Goal: Task Accomplishment & Management: Manage account settings

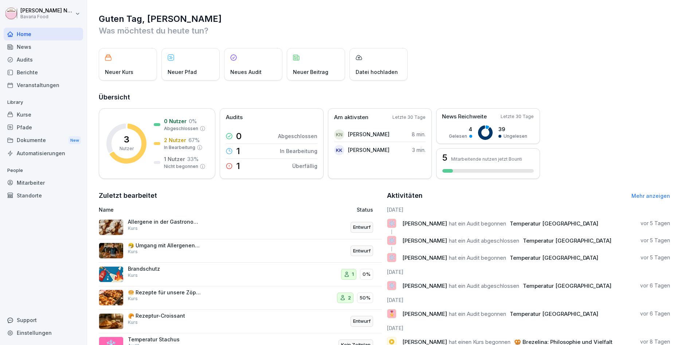
scroll to position [44, 0]
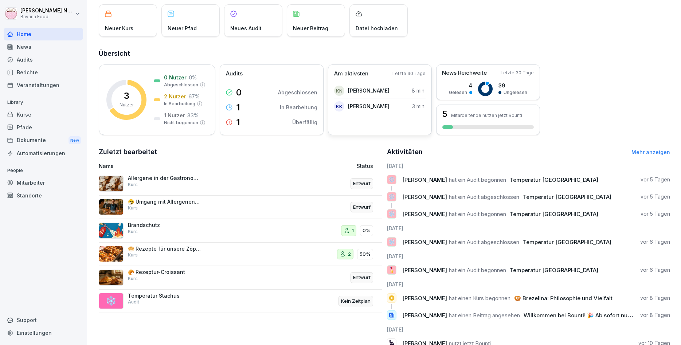
click at [417, 70] on div "Am aktivsten Letzte 30 Tage" at bounding box center [379, 74] width 91 height 8
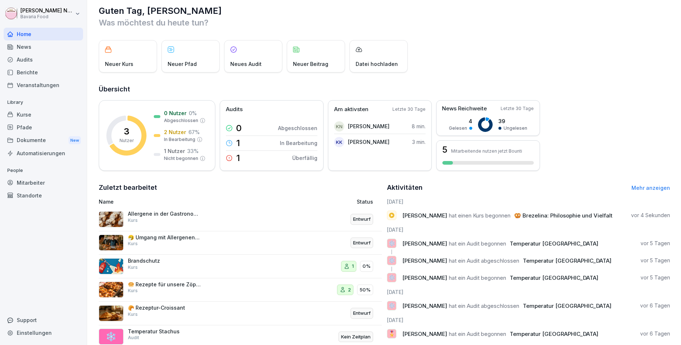
scroll to position [0, 0]
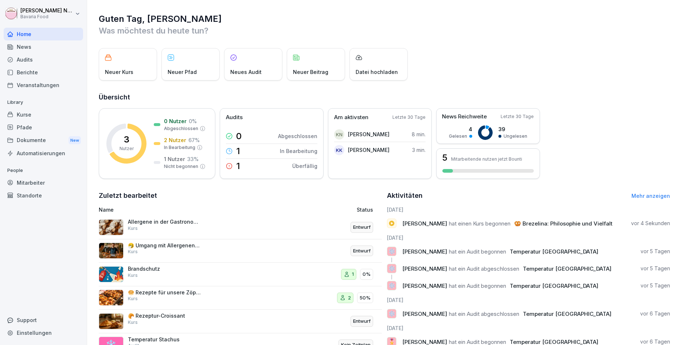
click at [32, 117] on div "Kurse" at bounding box center [43, 114] width 79 height 13
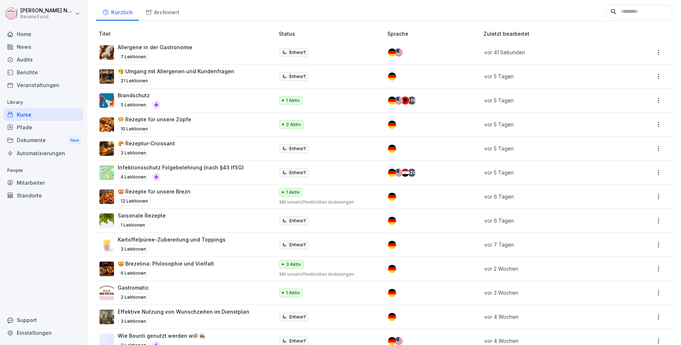
scroll to position [87, 0]
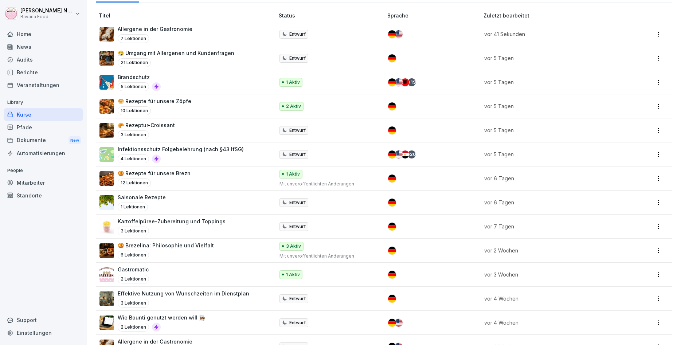
click at [211, 250] on div "🥨 Brezelina: Philosophie und Vielfalt 6 Lektionen" at bounding box center [183, 250] width 168 height 18
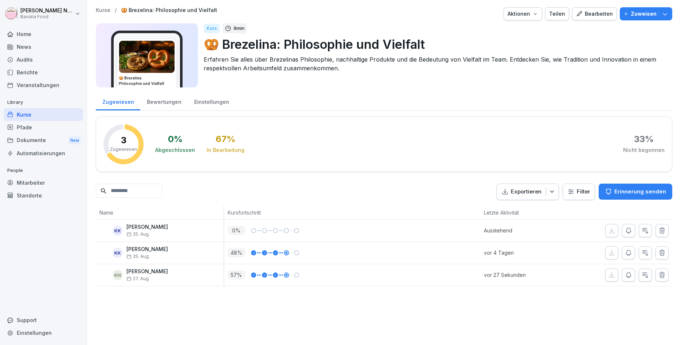
click at [592, 11] on div "Bearbeiten" at bounding box center [594, 14] width 37 height 8
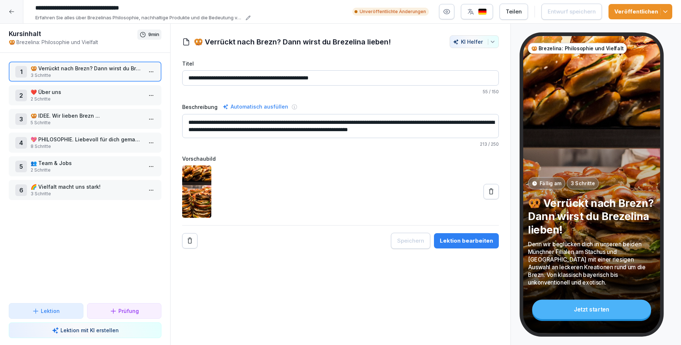
click at [86, 160] on p "👥 Team & Jobs" at bounding box center [87, 163] width 112 height 8
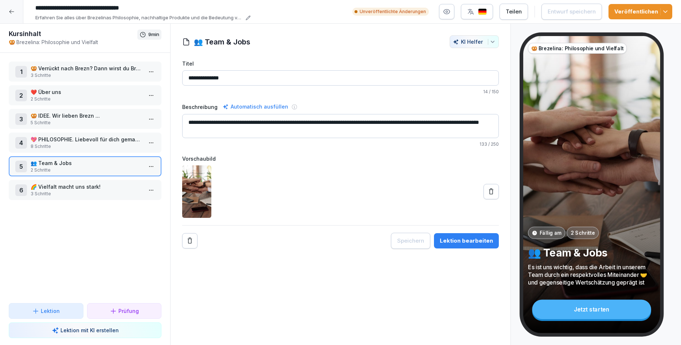
click at [485, 247] on button "Lektion bearbeiten" at bounding box center [466, 240] width 65 height 15
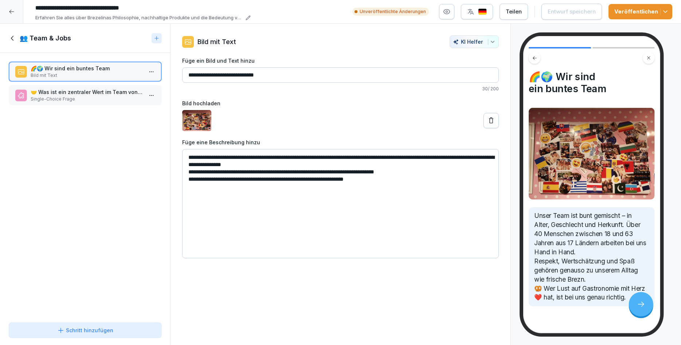
click at [6, 42] on div "👥 Team & Jobs" at bounding box center [85, 38] width 170 height 29
click at [11, 38] on icon at bounding box center [13, 38] width 8 height 8
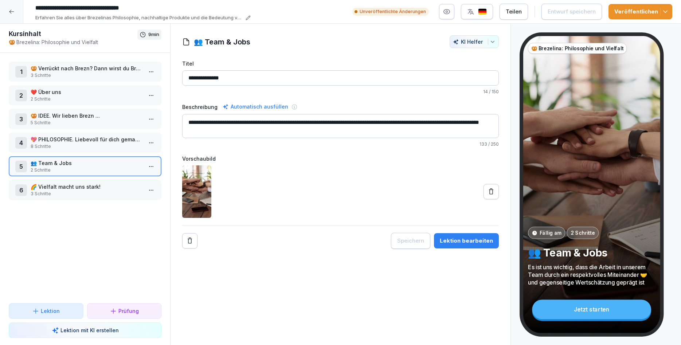
click at [63, 138] on p "💖 PHILOSOPHIE. Liebevoll für dich gemacht." at bounding box center [87, 139] width 112 height 8
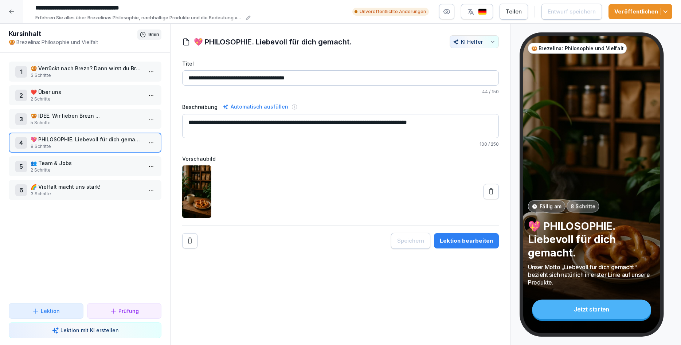
click at [455, 245] on button "Lektion bearbeiten" at bounding box center [466, 240] width 65 height 15
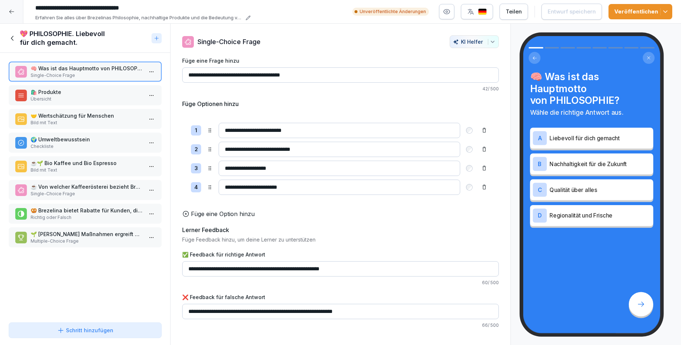
click at [99, 140] on p "🌍 Umweltbewusstsein" at bounding box center [87, 139] width 112 height 8
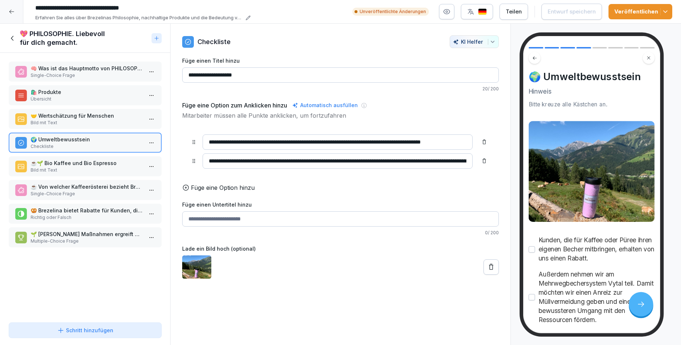
click at [363, 160] on input "**********" at bounding box center [337, 160] width 270 height 15
type input "**********"
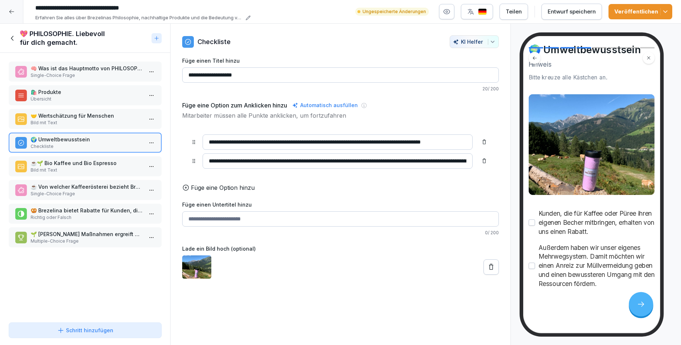
click at [108, 97] on p "Übersicht" at bounding box center [87, 99] width 112 height 7
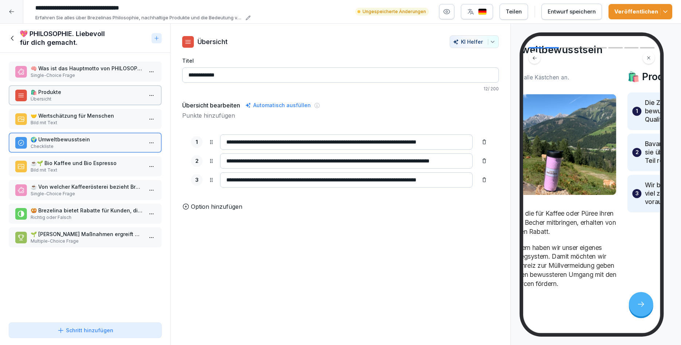
scroll to position [28, 0]
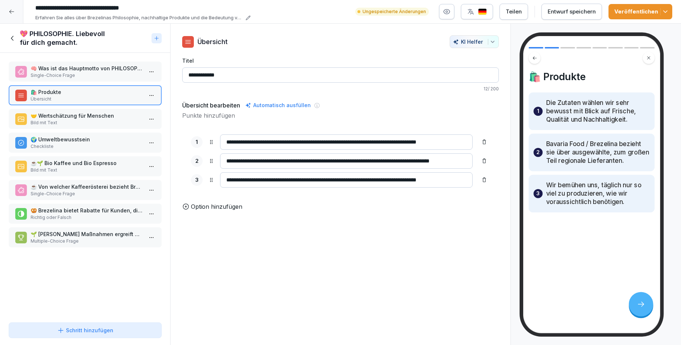
click at [116, 159] on p "☕🌱 Bio Kaffee und Bio Espresso" at bounding box center [87, 163] width 112 height 8
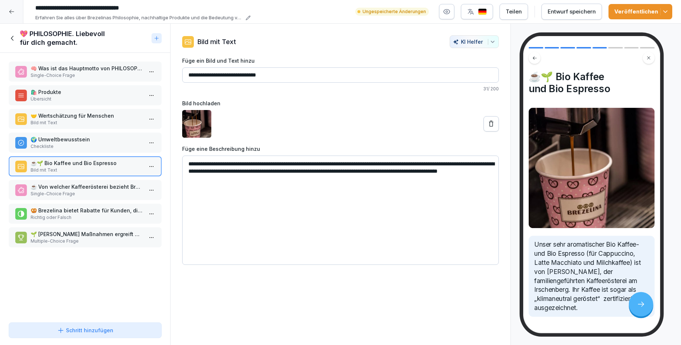
click at [102, 213] on p "🥨 Brezelina bietet Rabatte für Kunden, die ihren eigenen Becher mitbringen." at bounding box center [87, 210] width 112 height 8
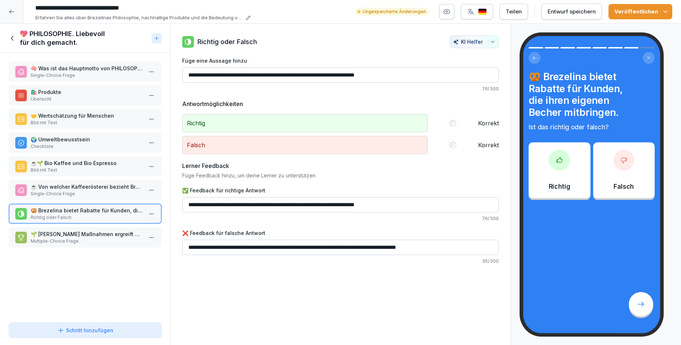
click at [154, 207] on div at bounding box center [151, 214] width 12 height 20
click at [152, 210] on html "**********" at bounding box center [340, 172] width 681 height 345
click at [129, 252] on div "Löschen" at bounding box center [124, 254] width 62 height 13
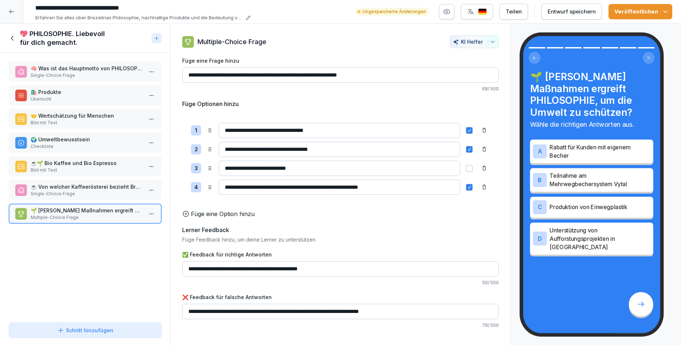
click at [149, 210] on html "**********" at bounding box center [340, 172] width 681 height 345
click at [119, 255] on div "Löschen" at bounding box center [111, 255] width 30 height 8
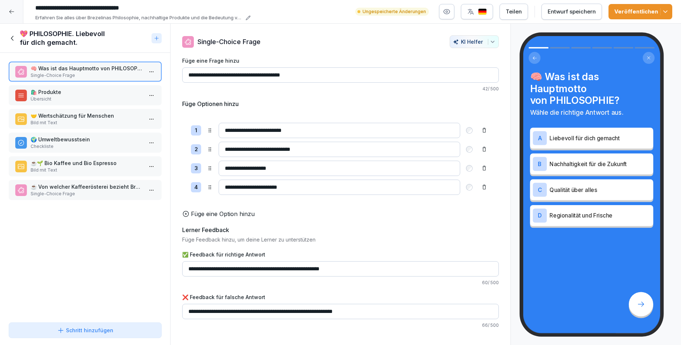
click at [578, 13] on div "Entwurf speichern" at bounding box center [571, 12] width 48 height 8
click at [17, 41] on div "💖 PHILOSOPHIE. Liebevoll für dich gemacht." at bounding box center [78, 37] width 139 height 17
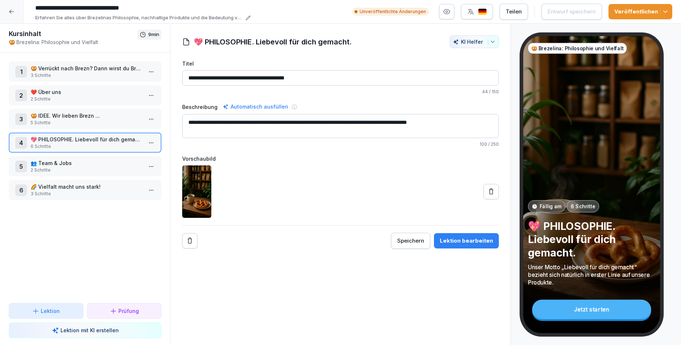
click at [47, 70] on p "🥨 Verrückt nach Brezn? Dann wirst du Brezelina lieben!" at bounding box center [87, 68] width 112 height 8
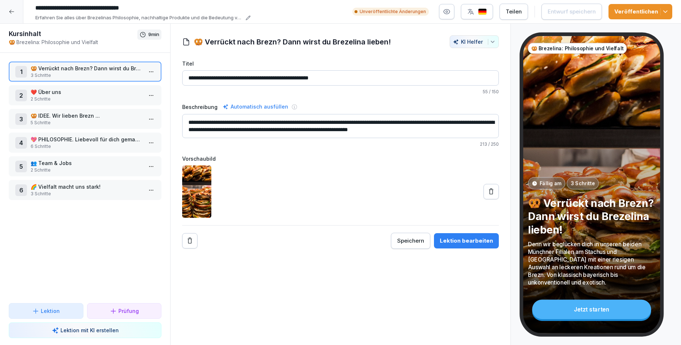
click at [448, 243] on div "Lektion bearbeiten" at bounding box center [466, 241] width 53 height 8
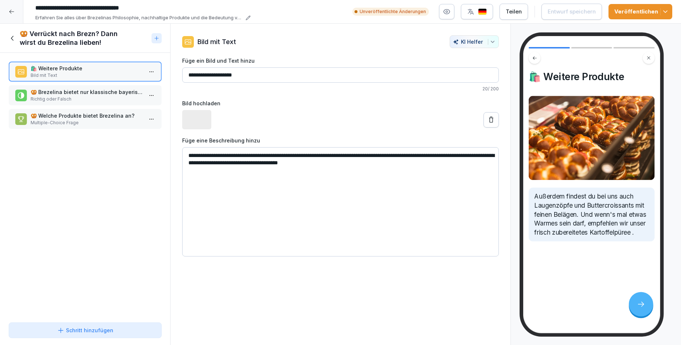
click at [82, 125] on p "Multiple-Choice Frage" at bounding box center [87, 122] width 112 height 7
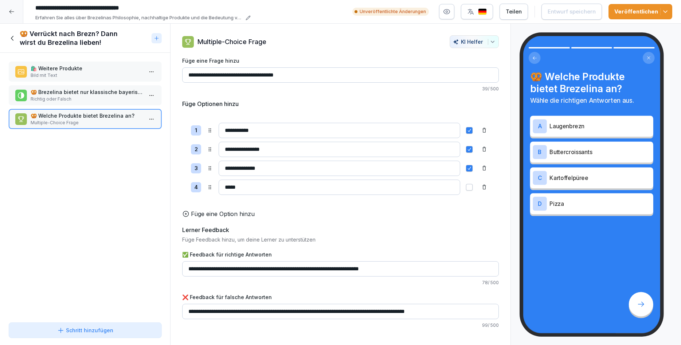
click at [9, 36] on icon at bounding box center [13, 38] width 8 height 8
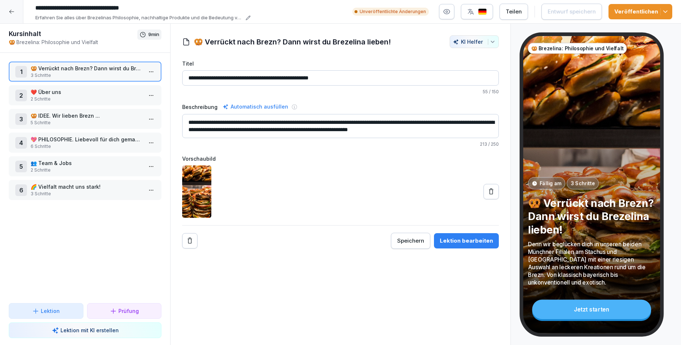
click at [55, 96] on p "2 Schritte" at bounding box center [87, 99] width 112 height 7
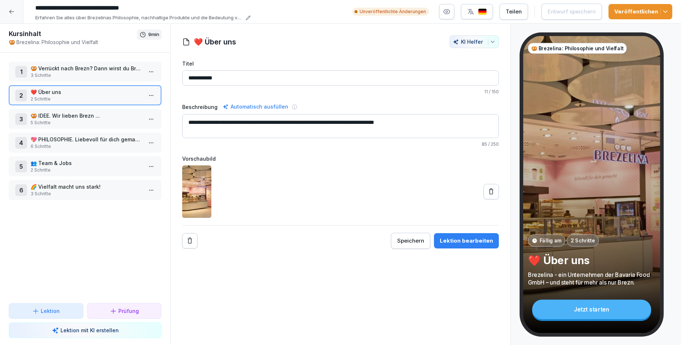
click at [457, 238] on div "Lektion bearbeiten" at bounding box center [466, 241] width 53 height 8
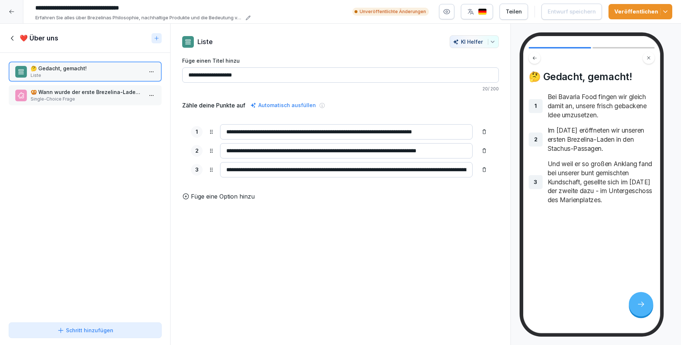
click at [100, 92] on p "🥨 Wann wurde der erste Brezelina-Laden eröffnet?" at bounding box center [87, 92] width 112 height 8
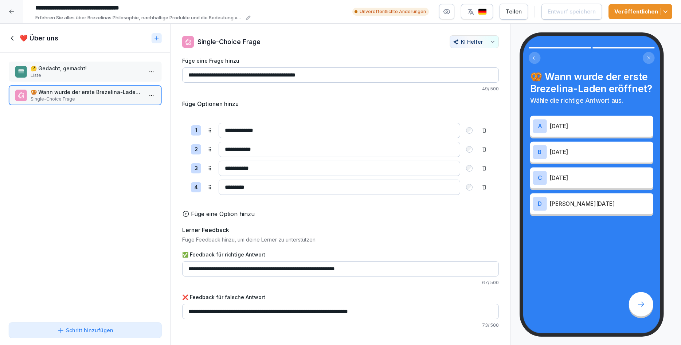
click at [8, 35] on div "❤️ Über uns" at bounding box center [85, 38] width 170 height 29
click at [13, 38] on icon at bounding box center [13, 38] width 8 height 8
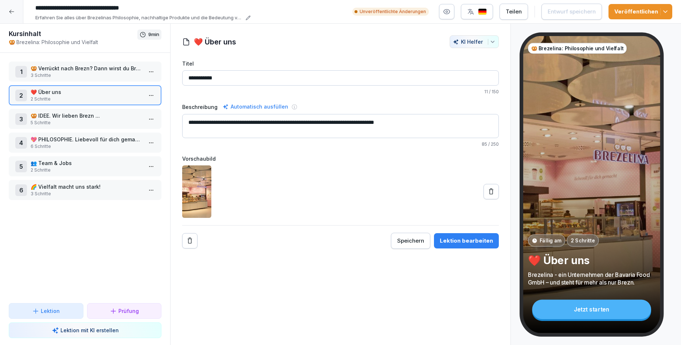
click at [66, 117] on p "🥨 IDEE. Wir lieben Brezn ..." at bounding box center [87, 116] width 112 height 8
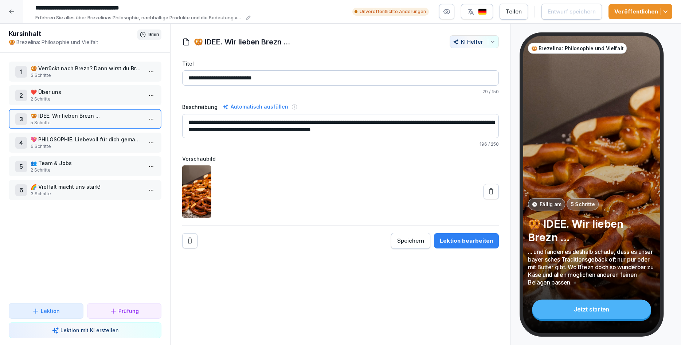
click at [456, 243] on div "Lektion bearbeiten" at bounding box center [466, 241] width 53 height 8
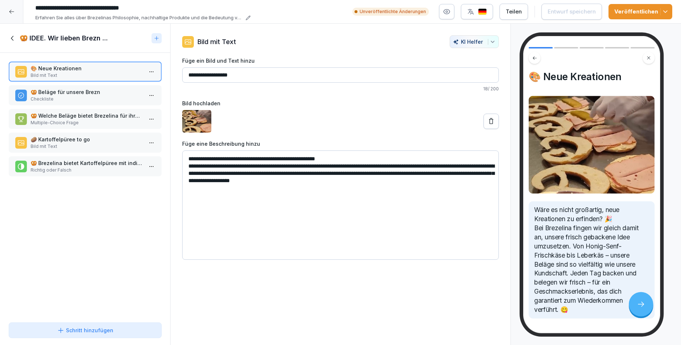
click at [89, 93] on p "🥨 Beläge für unsere Brezn" at bounding box center [87, 92] width 112 height 8
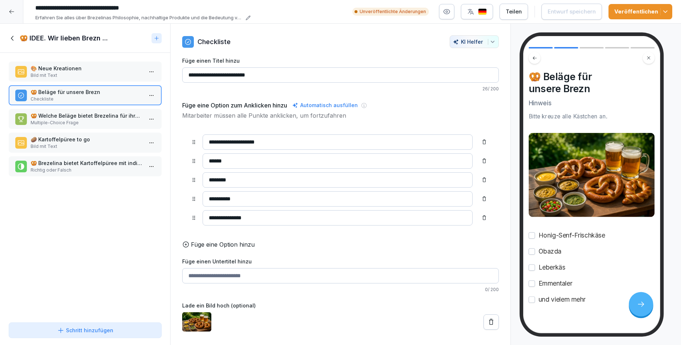
click at [85, 118] on p "🥨 Welche Beläge bietet Brezelina für ihre Brezn an?" at bounding box center [87, 116] width 112 height 8
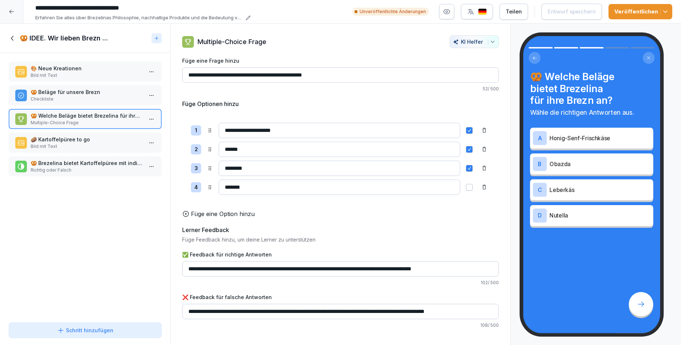
click at [319, 192] on input "*******" at bounding box center [338, 187] width 241 height 15
type input "*"
type input "*********"
click at [354, 237] on p "Füge Feedback hinzu, um deine Lerner zu unterstützen" at bounding box center [340, 240] width 316 height 8
click at [570, 13] on div "Entwurf speichern" at bounding box center [571, 12] width 48 height 8
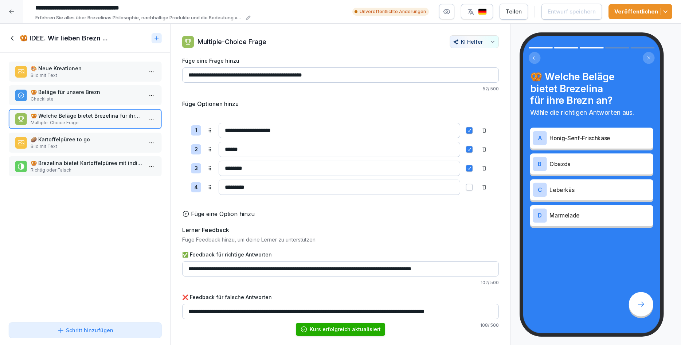
click at [13, 12] on icon at bounding box center [12, 12] width 6 height 6
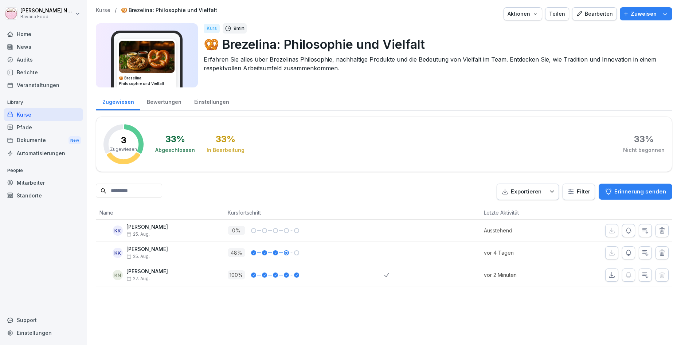
click at [618, 272] on button "button" at bounding box center [611, 274] width 13 height 13
click at [614, 295] on div "Kurse / 🥨 Brezelina: Philosophie und Vielfalt Aktionen Teilen Bearbeiten Zuweis…" at bounding box center [384, 172] width 594 height 345
click at [643, 280] on button "button" at bounding box center [644, 274] width 13 height 13
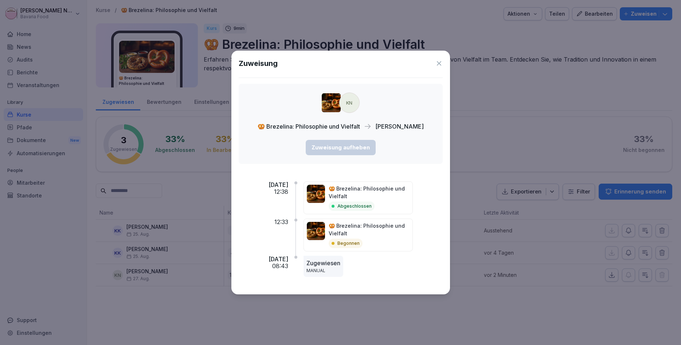
click at [439, 60] on icon at bounding box center [438, 63] width 7 height 7
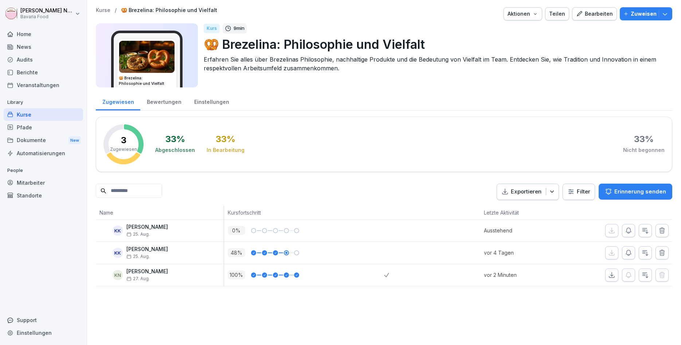
click at [38, 181] on div "Mitarbeiter" at bounding box center [43, 182] width 79 height 13
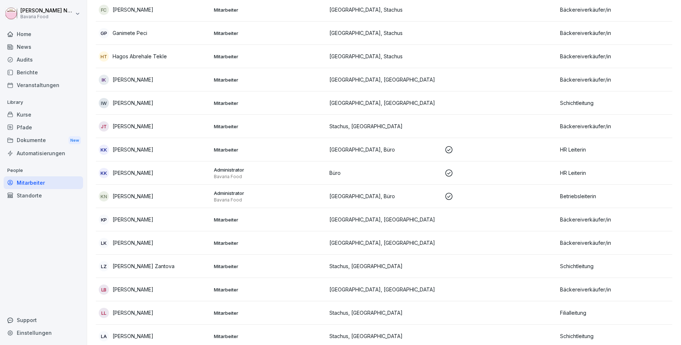
scroll to position [262, 0]
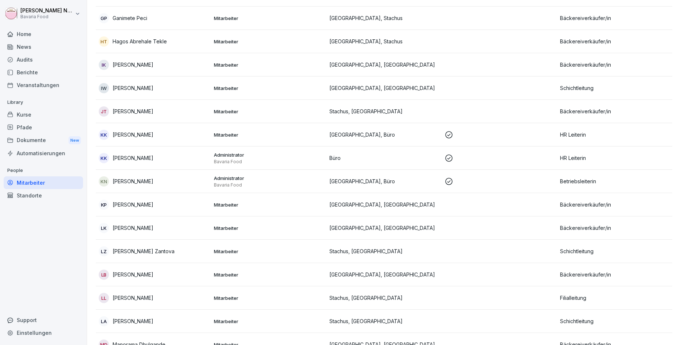
click at [170, 138] on div "KK Kamila Kyrylova" at bounding box center [153, 135] width 109 height 10
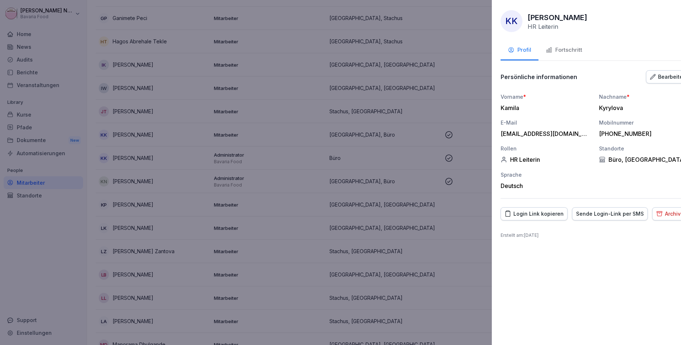
click at [435, 195] on div at bounding box center [340, 172] width 681 height 345
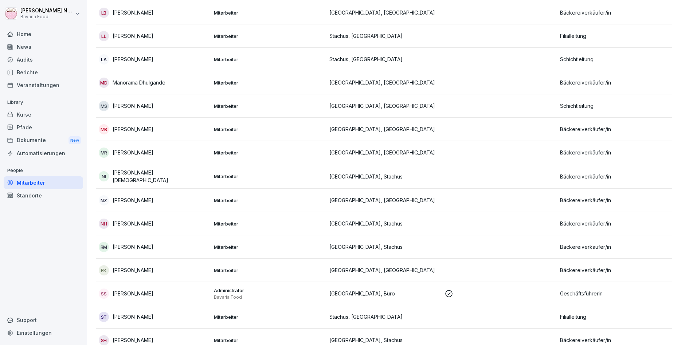
scroll to position [524, 0]
click at [180, 251] on td "RM Ritwik Mondal" at bounding box center [153, 246] width 115 height 23
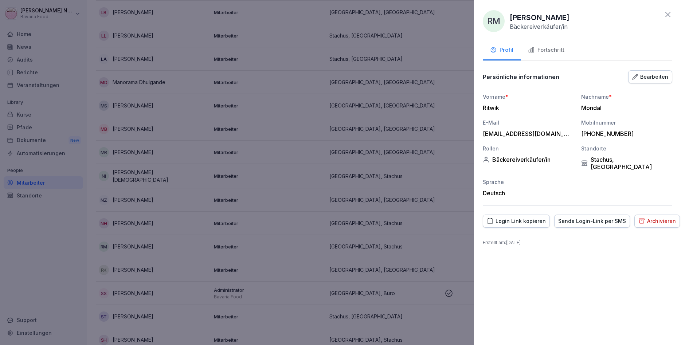
click at [667, 217] on div "Archivieren" at bounding box center [657, 221] width 38 height 8
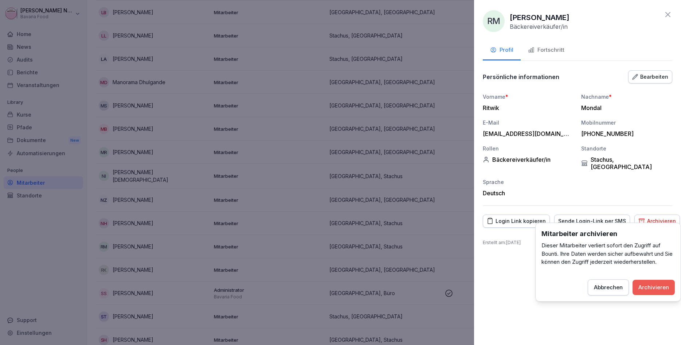
click at [652, 290] on div "Archivieren" at bounding box center [653, 287] width 31 height 8
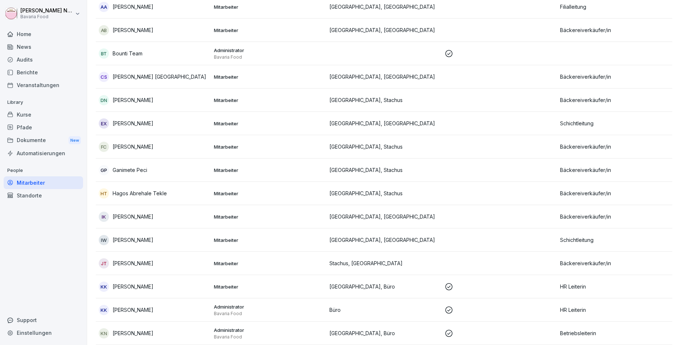
scroll to position [198, 0]
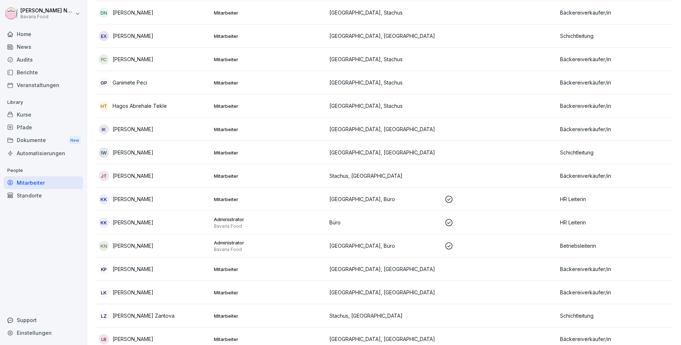
click at [197, 219] on div "KK Kamila Kyrylova" at bounding box center [153, 222] width 109 height 10
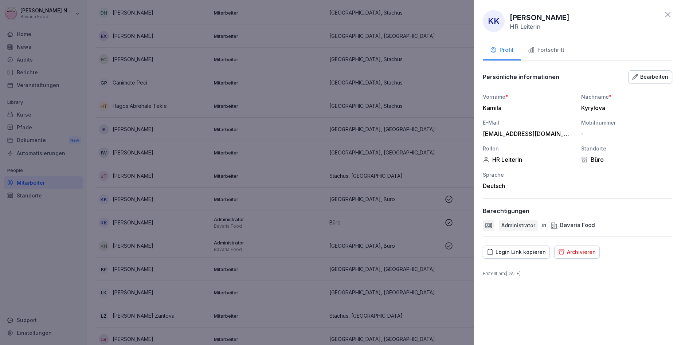
click at [204, 203] on div at bounding box center [340, 172] width 681 height 345
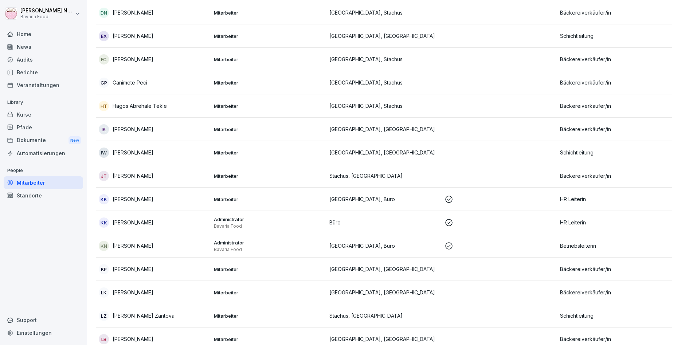
click at [204, 203] on div "KK Kamila Kyrylova" at bounding box center [153, 199] width 109 height 10
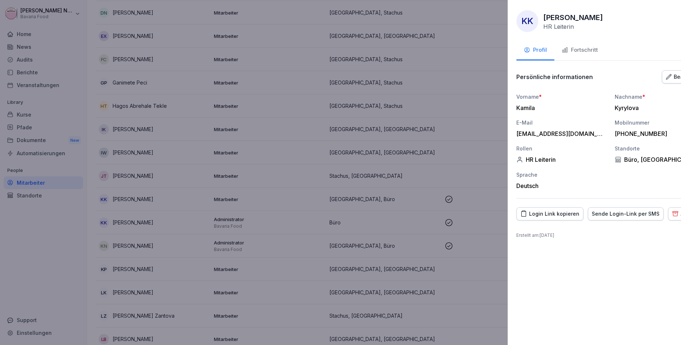
click at [202, 210] on div at bounding box center [340, 172] width 681 height 345
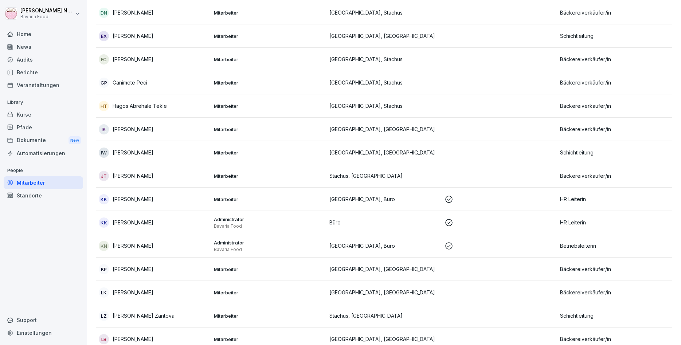
click at [23, 214] on div "Home News Audits Berichte Veranstaltungen Library Kurse Pfade Dokumente New Aut…" at bounding box center [43, 182] width 79 height 318
click at [46, 143] on div "Dokumente New" at bounding box center [43, 140] width 79 height 13
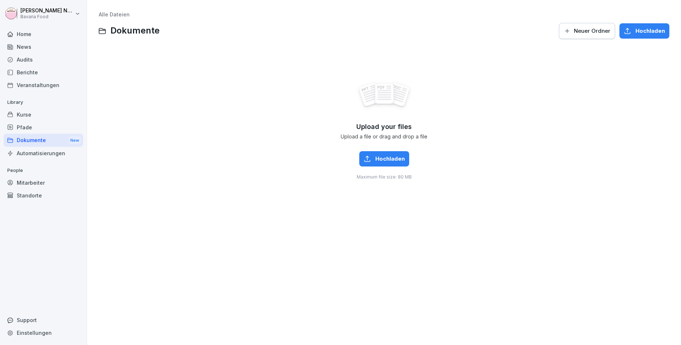
click at [35, 115] on div "Kurse" at bounding box center [43, 114] width 79 height 13
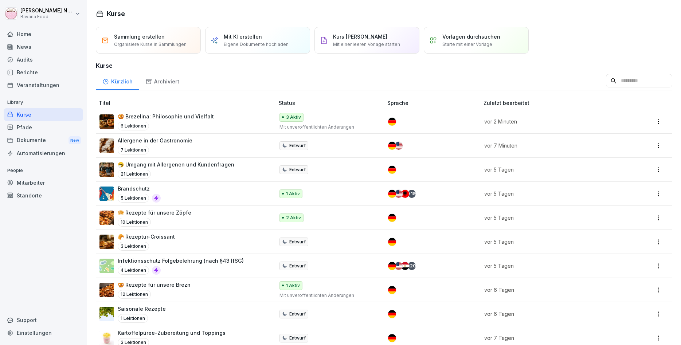
click at [204, 120] on div "🥨 Brezelina: Philosophie und Vielfalt 6 Lektionen" at bounding box center [166, 122] width 96 height 18
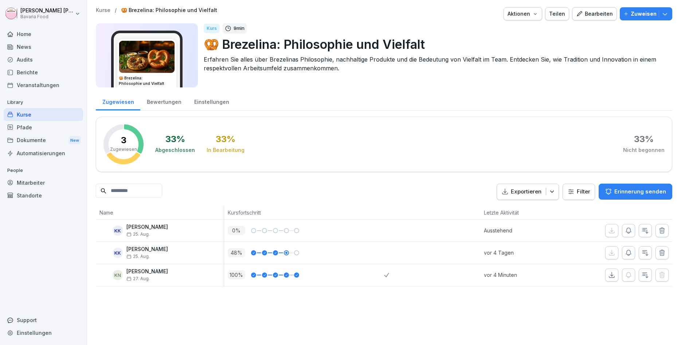
click at [644, 17] on p "Zuweisen" at bounding box center [643, 14] width 26 height 8
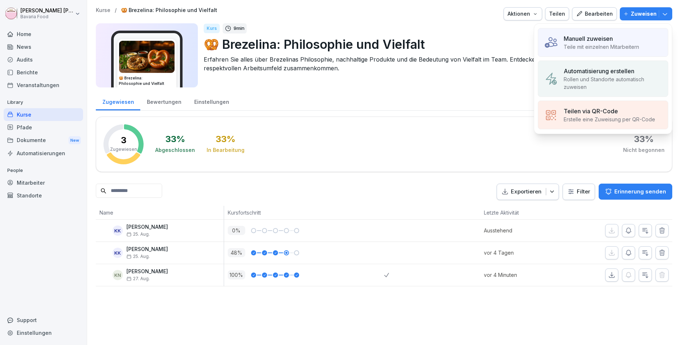
click at [637, 34] on div "Manuell zuweisen Teile mit einzelnen Mitarbeitern" at bounding box center [602, 42] width 130 height 29
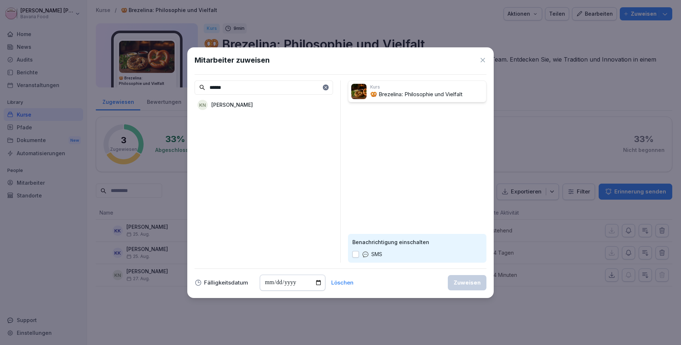
click at [223, 105] on p "[PERSON_NAME]" at bounding box center [232, 105] width 42 height 8
click at [248, 92] on input "******" at bounding box center [263, 87] width 138 height 14
type input "*********"
click at [383, 115] on p "[PERSON_NAME]" at bounding box center [385, 113] width 42 height 8
click at [240, 107] on p "[PERSON_NAME]" at bounding box center [232, 105] width 42 height 8
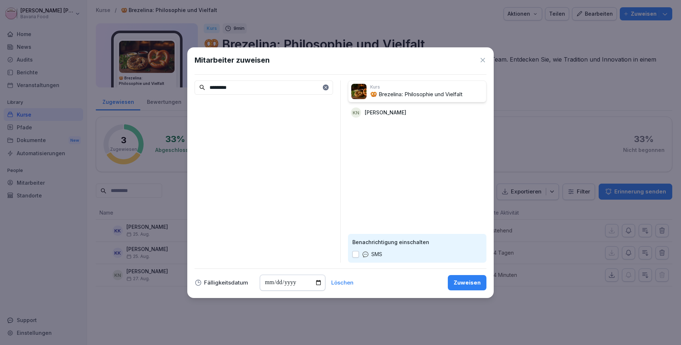
click at [466, 285] on div "Zuweisen" at bounding box center [466, 283] width 27 height 8
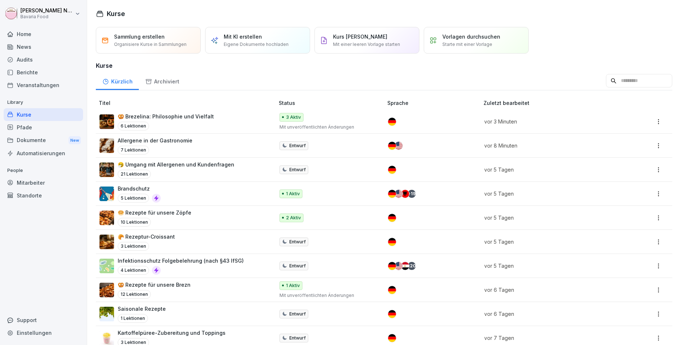
click at [196, 222] on div "🥯 Rezepte für unsere Zöpfe 10 Lektionen" at bounding box center [183, 218] width 168 height 18
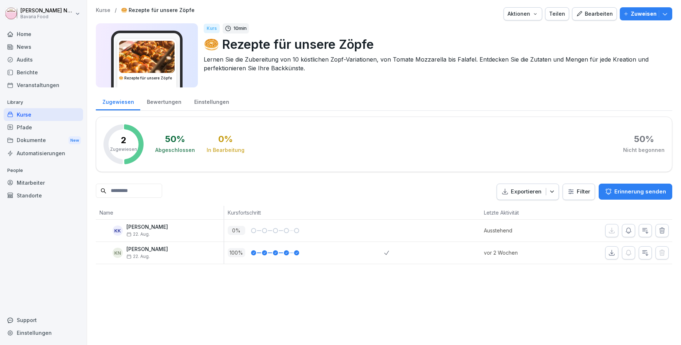
click at [634, 14] on p "Zuweisen" at bounding box center [643, 14] width 26 height 8
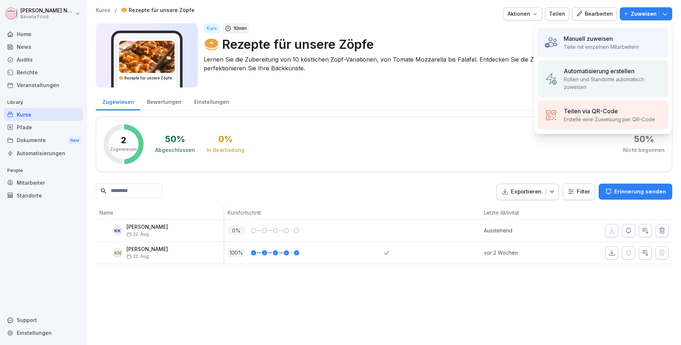
click at [622, 38] on div "Manuell zuweisen" at bounding box center [600, 38] width 75 height 9
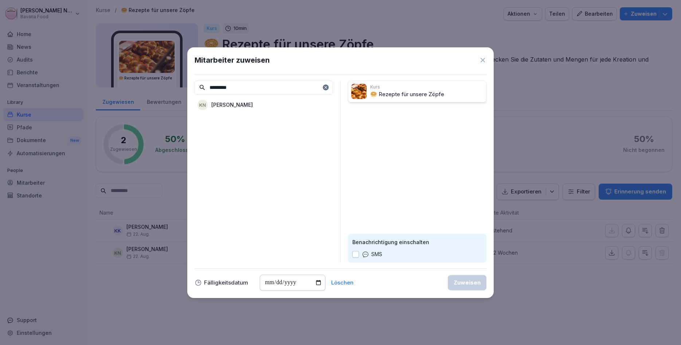
type input "*********"
click at [245, 106] on p "[PERSON_NAME]" at bounding box center [232, 105] width 42 height 8
click at [469, 280] on div "Zuweisen" at bounding box center [466, 283] width 27 height 8
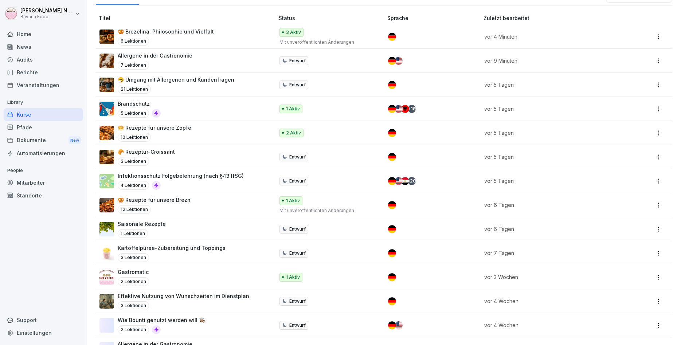
scroll to position [87, 0]
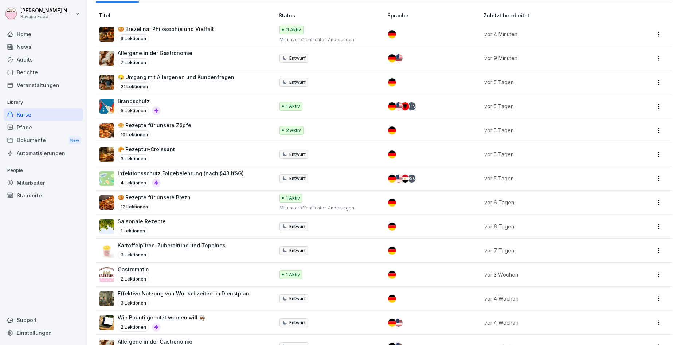
click at [203, 198] on div "🥨 Rezepte für unsere Brezn 12 Lektionen" at bounding box center [183, 202] width 168 height 18
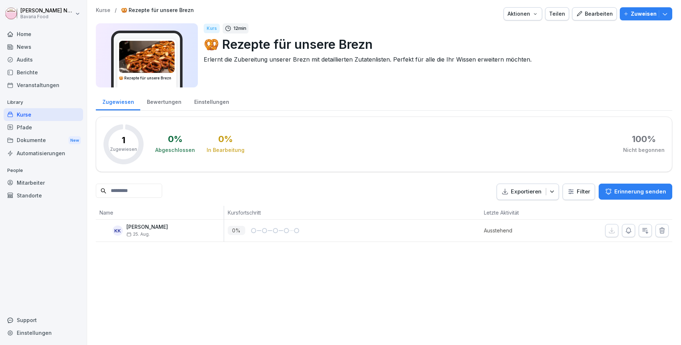
click at [608, 14] on div "Bearbeiten" at bounding box center [594, 14] width 37 height 8
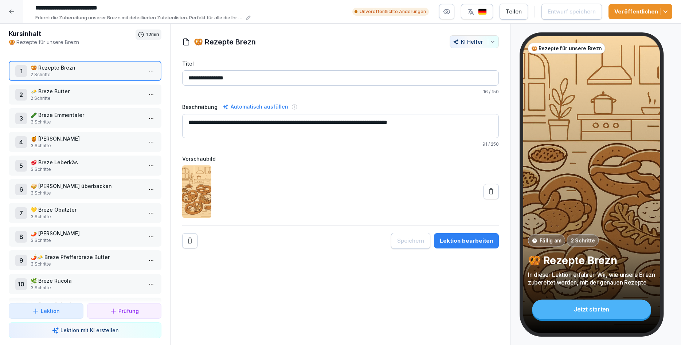
click at [15, 15] on div at bounding box center [11, 11] width 23 height 23
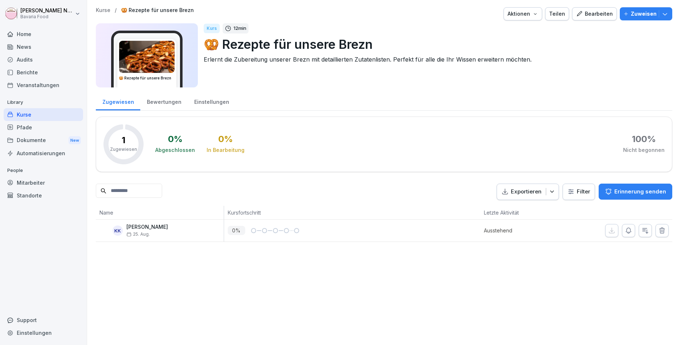
click at [631, 14] on div "Zuweisen" at bounding box center [645, 14] width 45 height 8
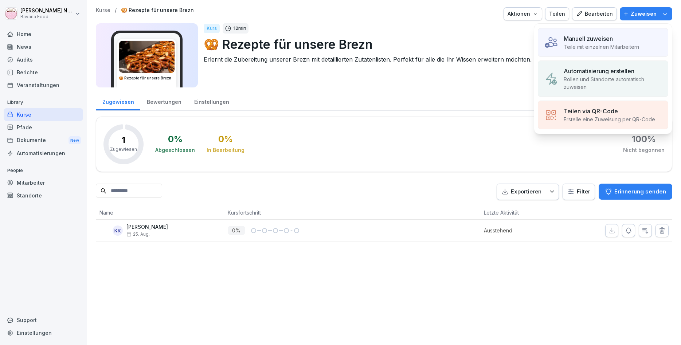
click at [623, 36] on div "Manuell zuweisen" at bounding box center [600, 38] width 75 height 9
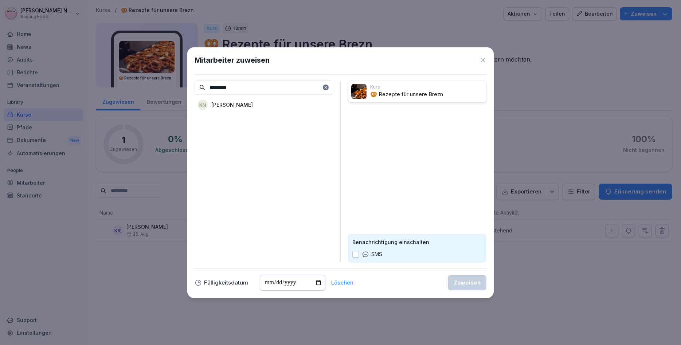
type input "*********"
click at [239, 108] on p "[PERSON_NAME]" at bounding box center [232, 105] width 42 height 8
click at [474, 288] on button "Zuweisen" at bounding box center [467, 282] width 39 height 15
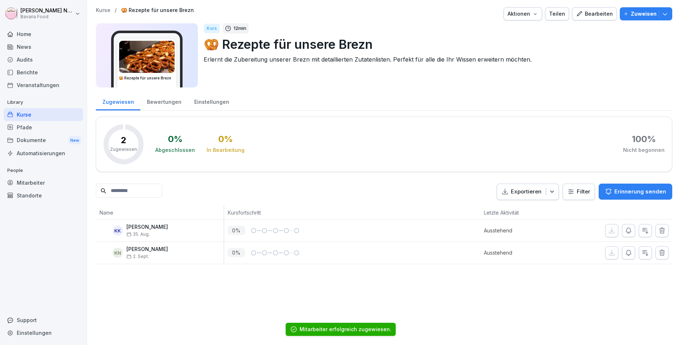
click at [27, 111] on div "Kurse" at bounding box center [43, 114] width 79 height 13
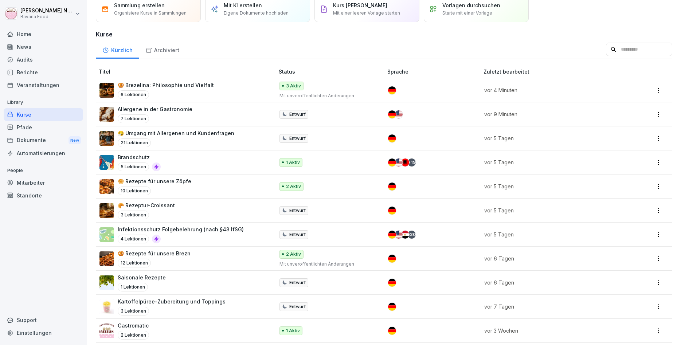
scroll to position [44, 0]
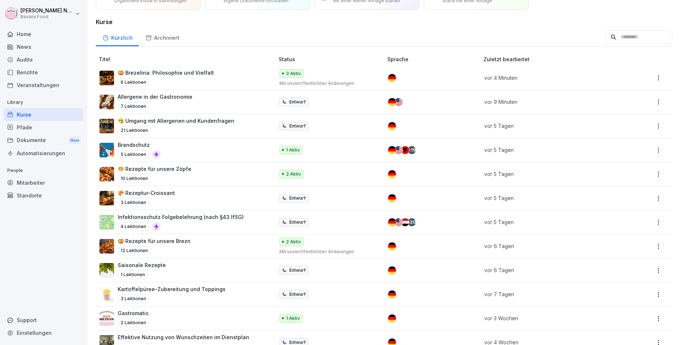
click at [185, 245] on div "🥨 Rezepte für unsere Brezn 12 Lektionen" at bounding box center [154, 246] width 73 height 18
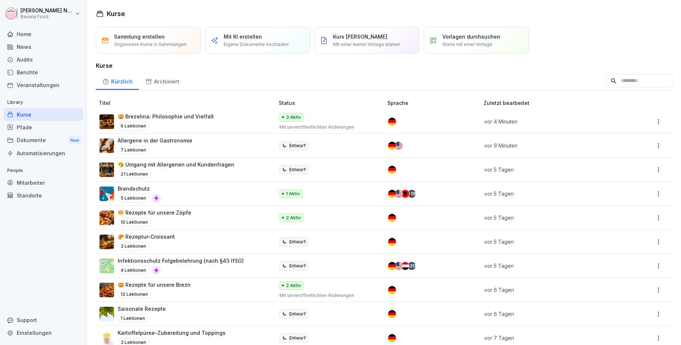
scroll to position [44, 0]
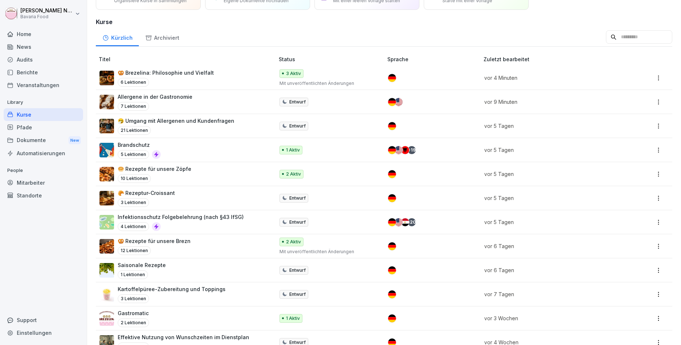
click at [292, 239] on p "2 Aktiv" at bounding box center [293, 242] width 15 height 7
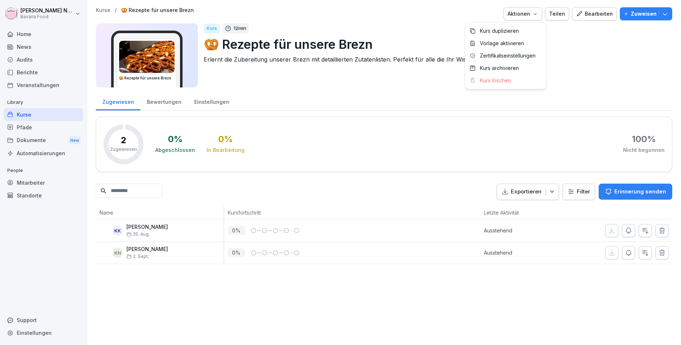
click at [533, 16] on div "Aktionen" at bounding box center [522, 14] width 31 height 8
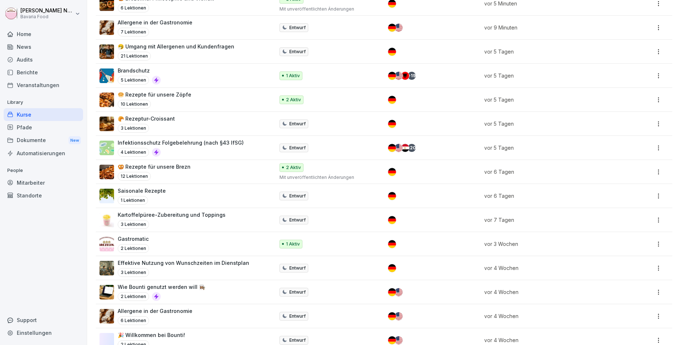
scroll to position [131, 0]
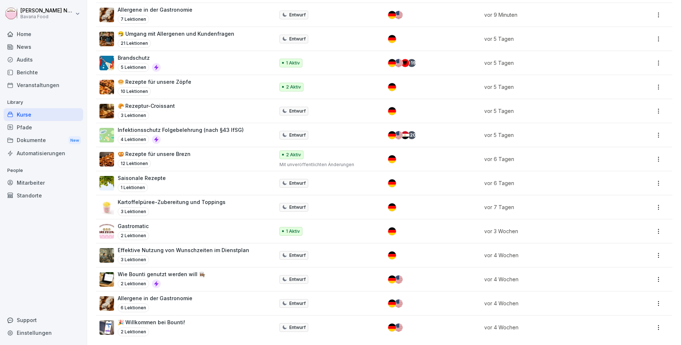
click at [38, 127] on div "Pfade" at bounding box center [43, 127] width 79 height 13
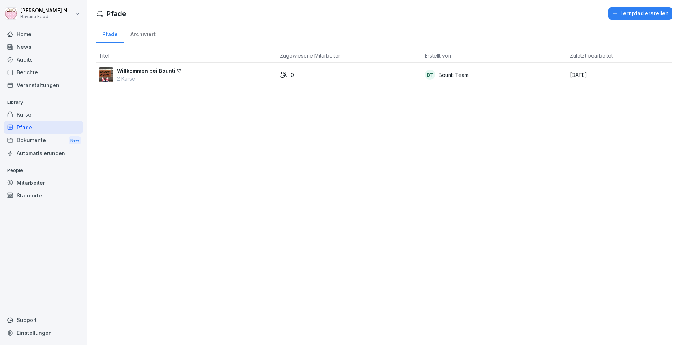
click at [143, 75] on p "2 Kurse" at bounding box center [149, 79] width 64 height 8
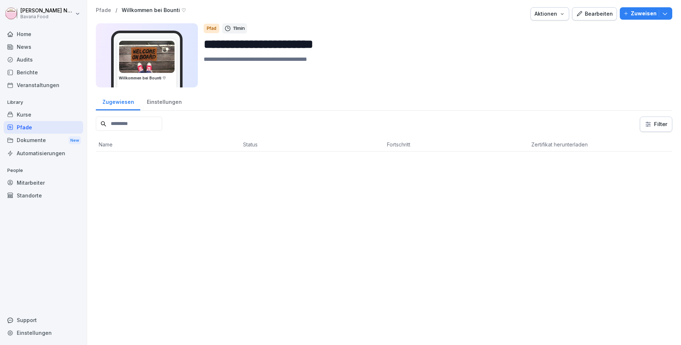
click at [634, 11] on p "Zuweisen" at bounding box center [643, 13] width 26 height 8
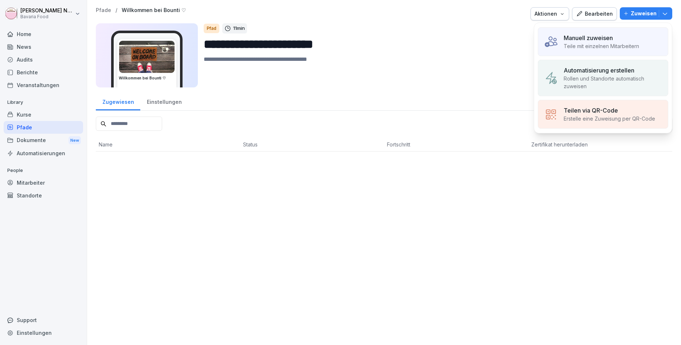
click at [622, 40] on div "Manuell zuweisen" at bounding box center [600, 38] width 75 height 9
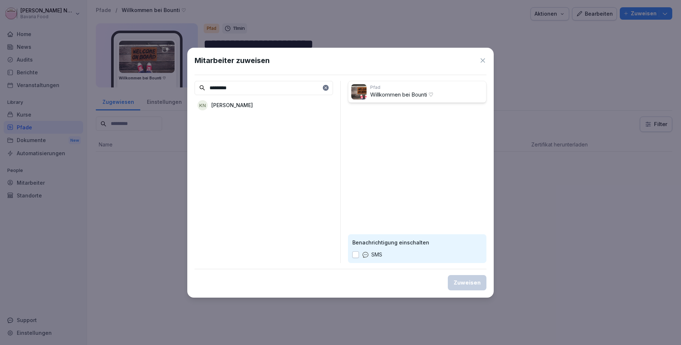
type input "*********"
click at [249, 109] on p "[PERSON_NAME]" at bounding box center [232, 105] width 42 height 8
click at [470, 284] on div "Zuweisen" at bounding box center [466, 283] width 27 height 8
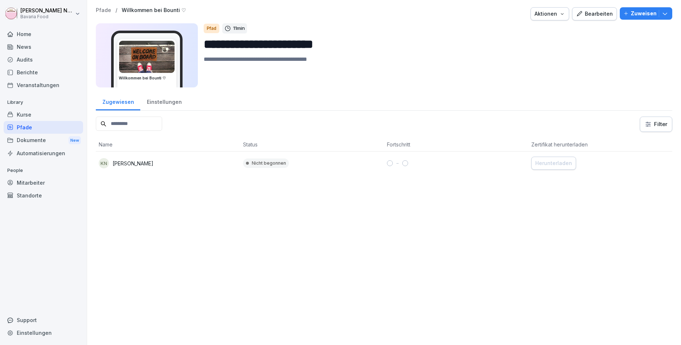
click at [599, 23] on div "**********" at bounding box center [384, 49] width 576 height 84
click at [600, 16] on div "Bearbeiten" at bounding box center [594, 14] width 37 height 8
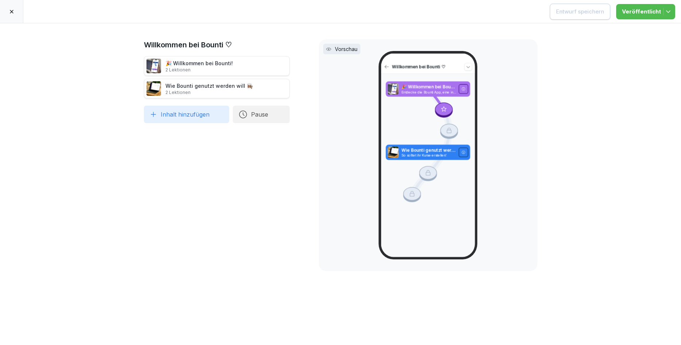
click at [194, 86] on div "Wie Bounti genutzt werden will 👩🏽‍🍳 2 Lektionen" at bounding box center [208, 88] width 87 height 13
